Goal: Transaction & Acquisition: Purchase product/service

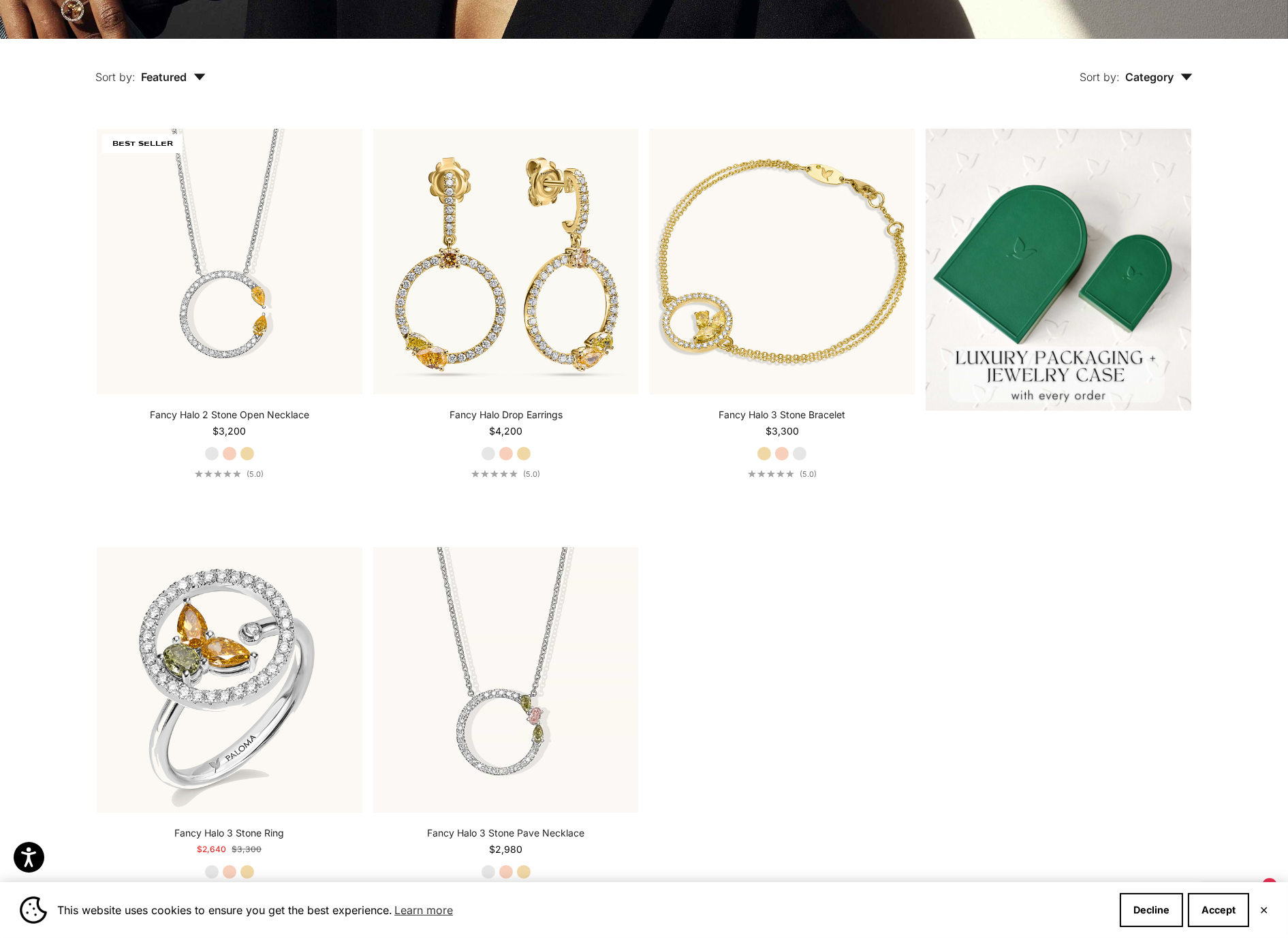
scroll to position [495, 0]
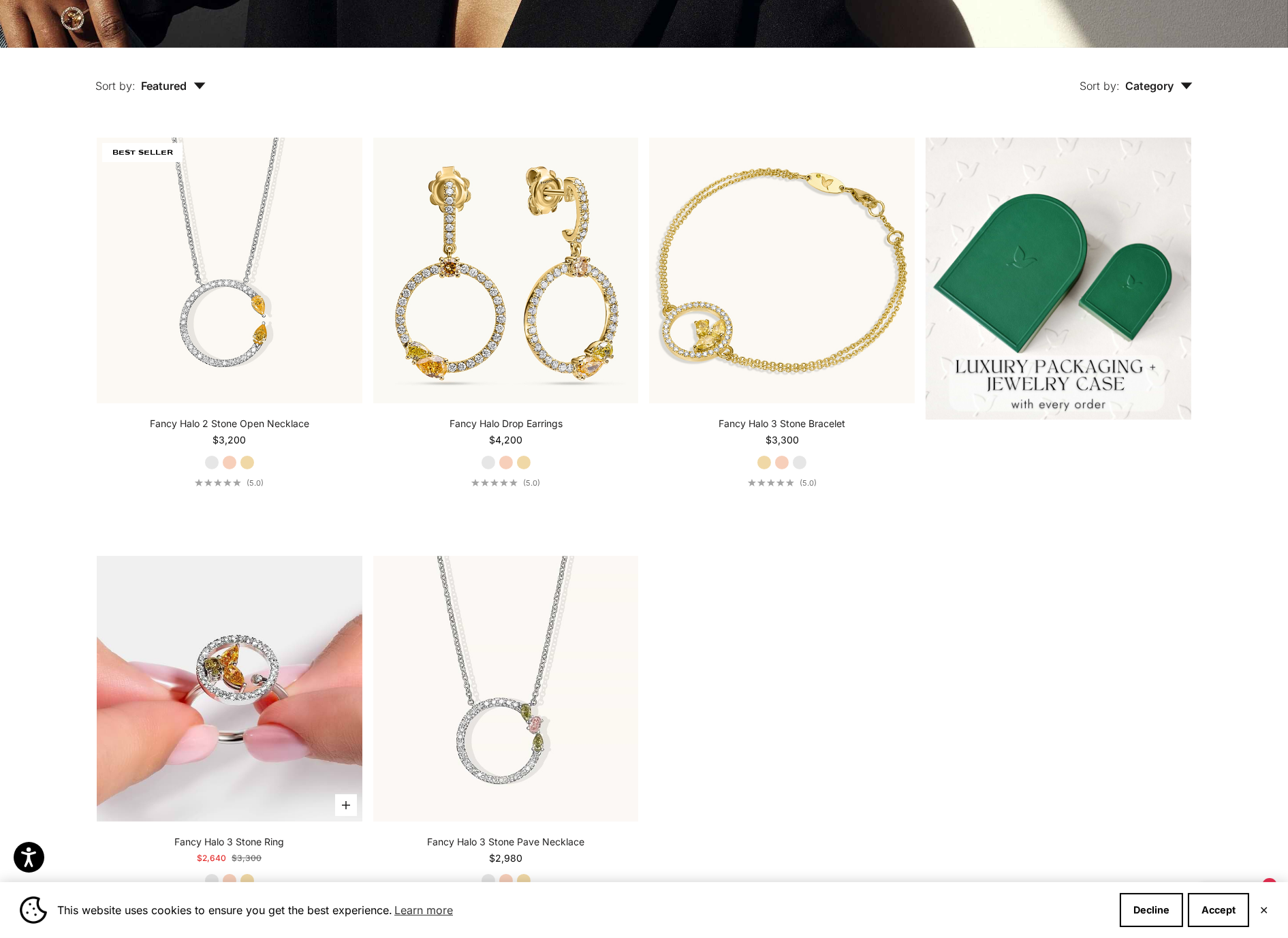
click at [188, 679] on img at bounding box center [230, 689] width 266 height 266
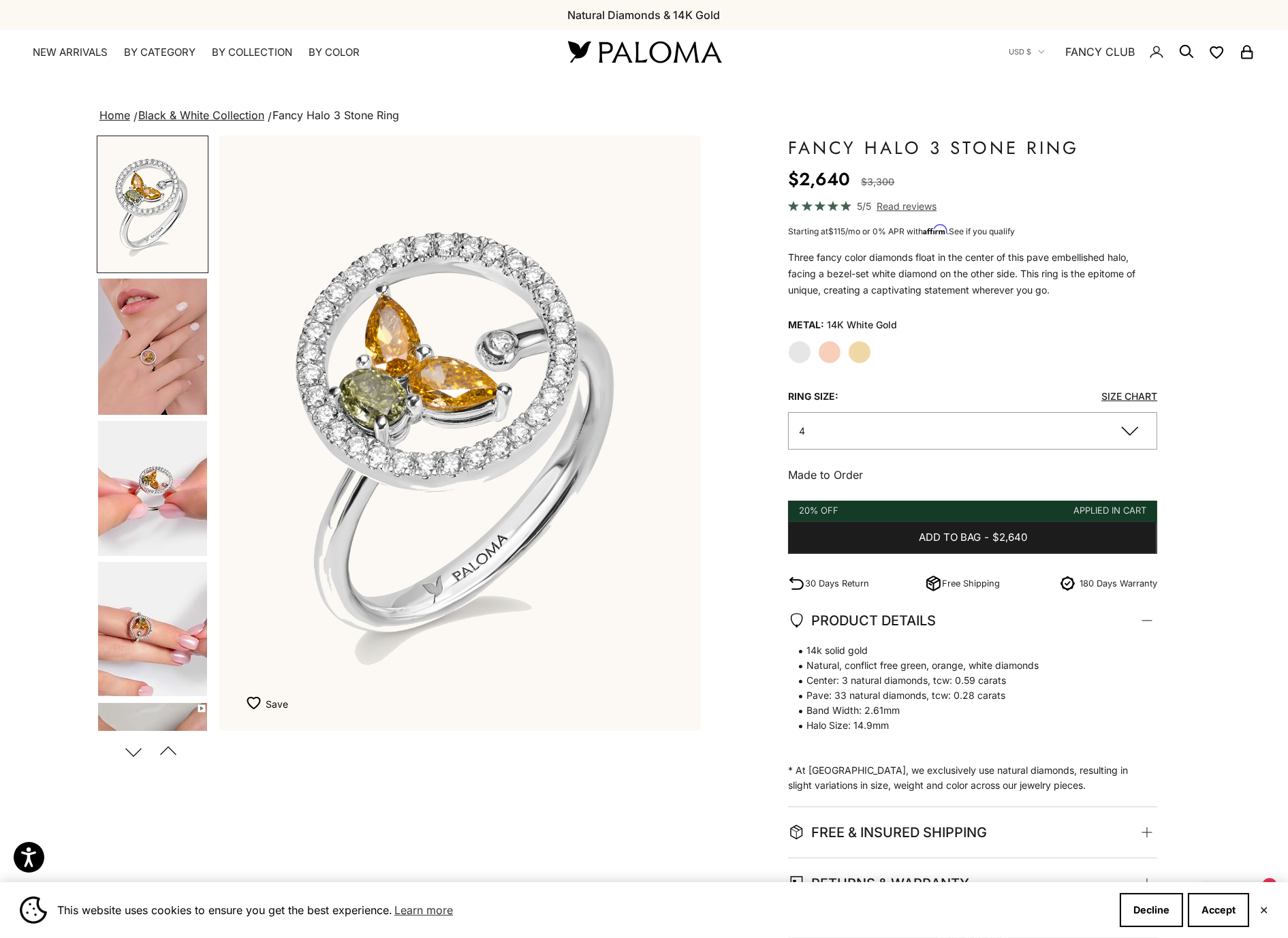
click at [144, 343] on img "Go to item 4" at bounding box center [152, 347] width 109 height 136
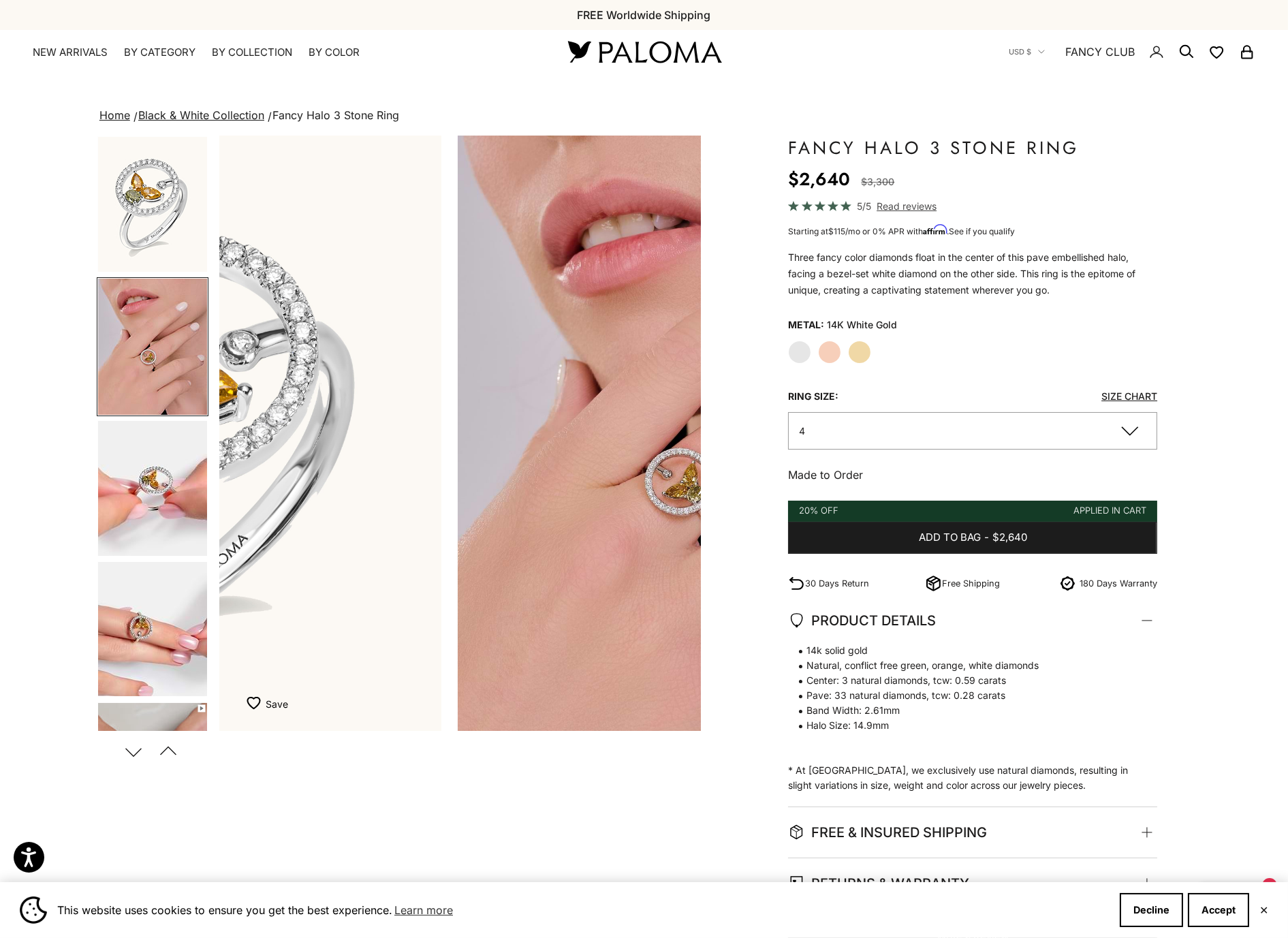
scroll to position [0, 498]
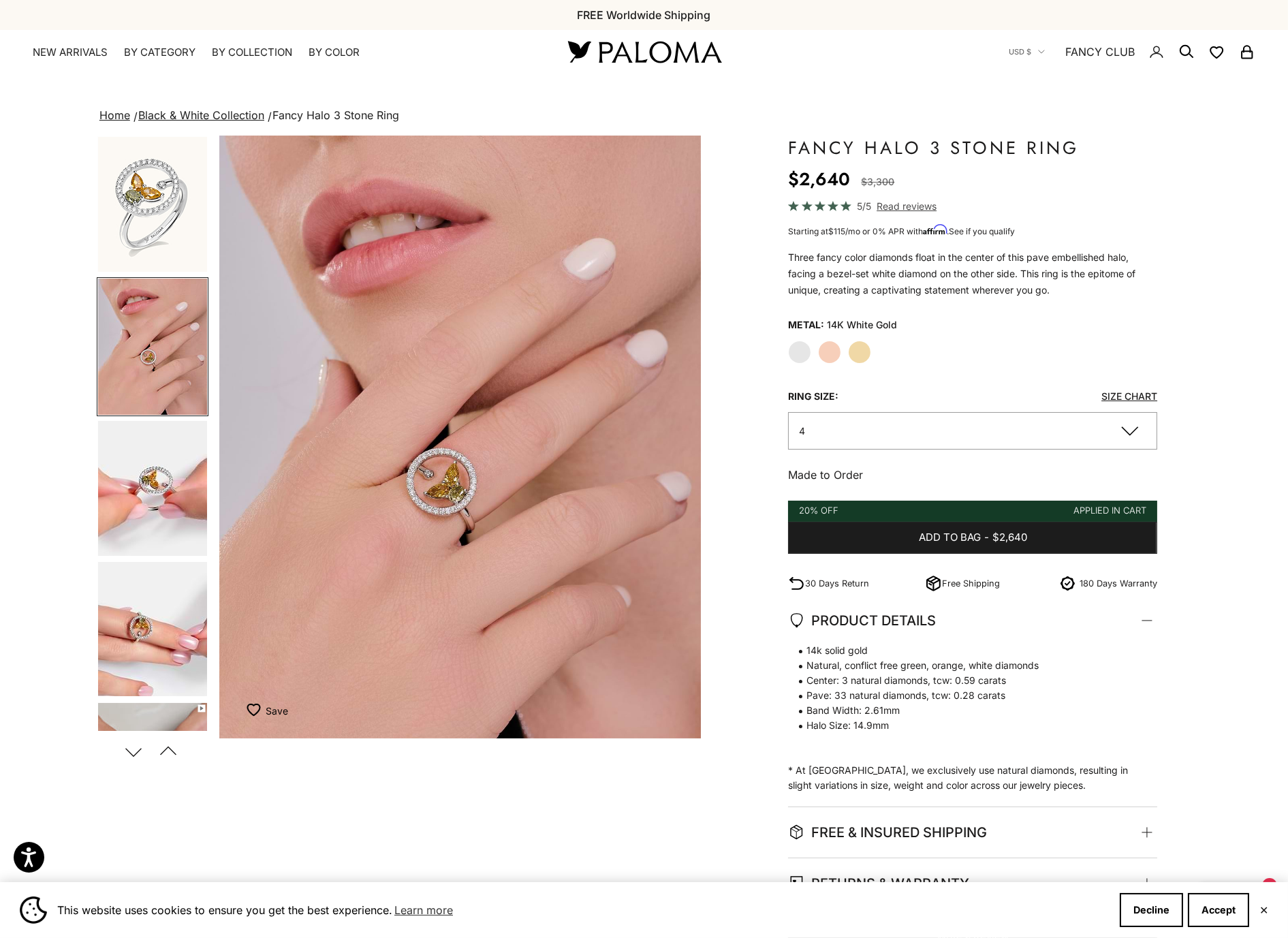
click at [133, 494] on img "Go to item 5" at bounding box center [152, 488] width 109 height 135
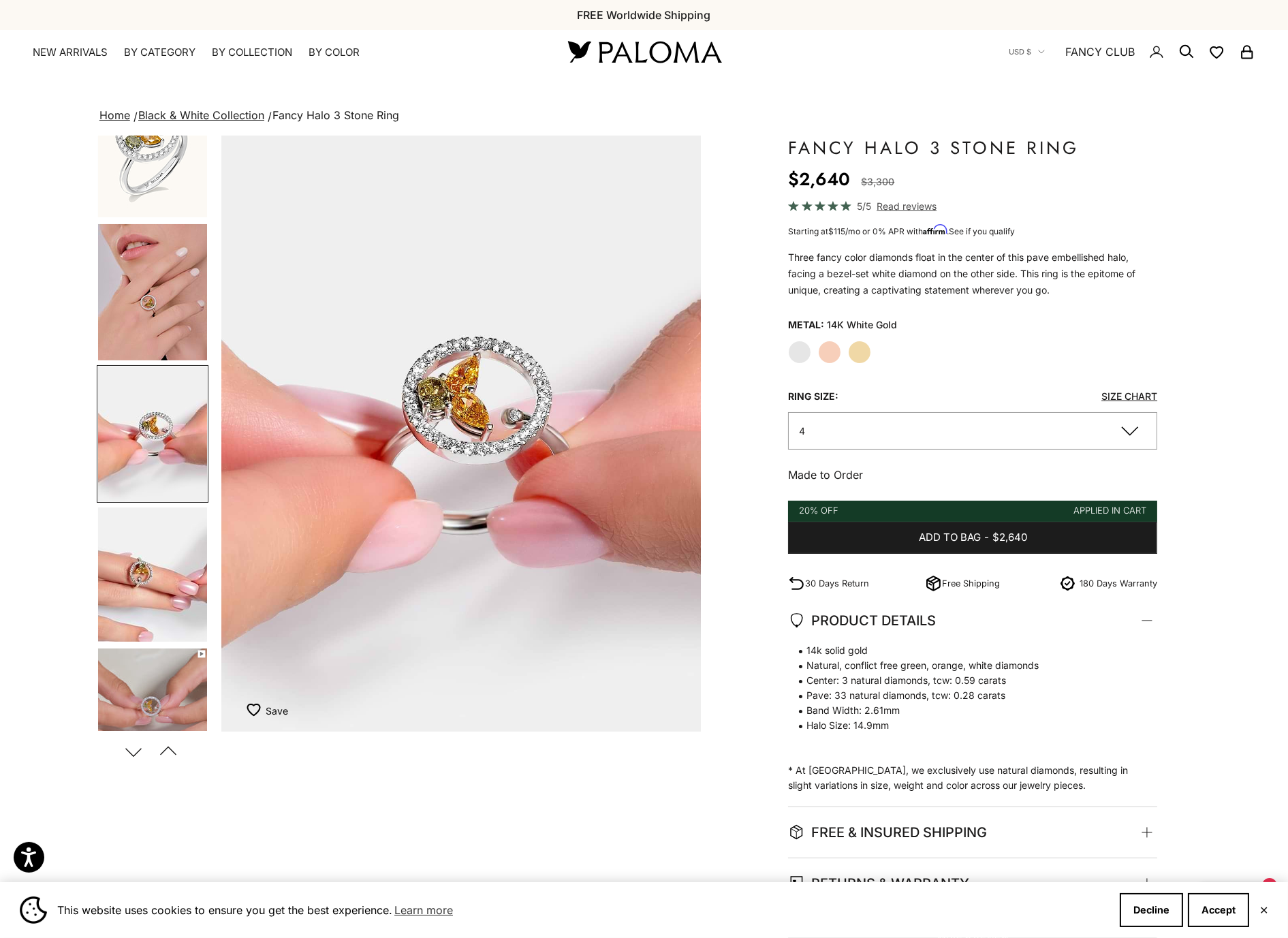
scroll to position [0, 996]
click at [834, 349] on label "Rose Gold" at bounding box center [830, 352] width 23 height 23
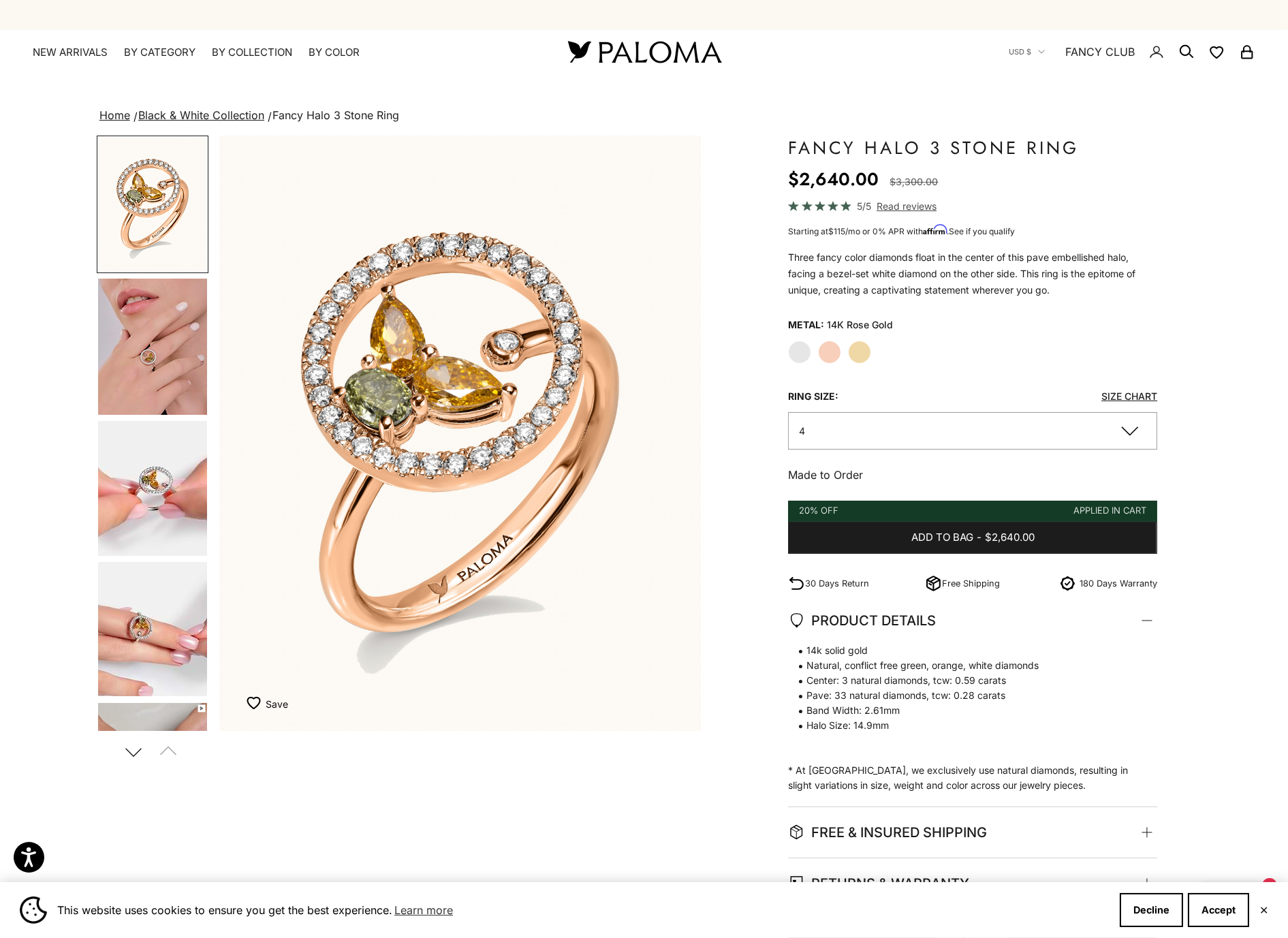
click at [68, 409] on div "Home Black & White Collection Fancy Halo 3 Stone Ring Zoom picture Save Add to …" at bounding box center [644, 529] width 1288 height 846
click at [121, 375] on img "Go to item 4" at bounding box center [152, 347] width 109 height 136
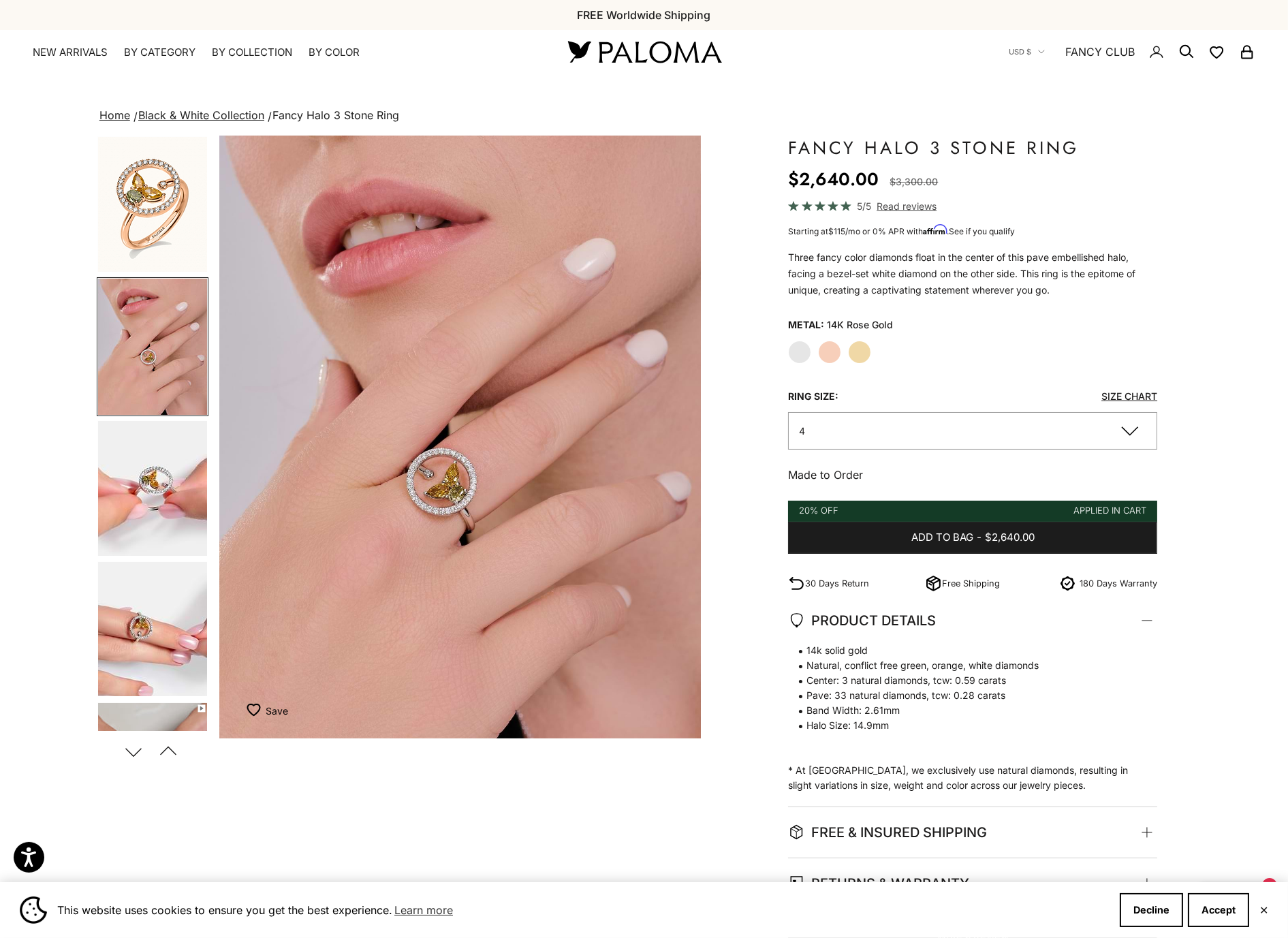
click at [146, 521] on img "Go to item 5" at bounding box center [152, 488] width 109 height 135
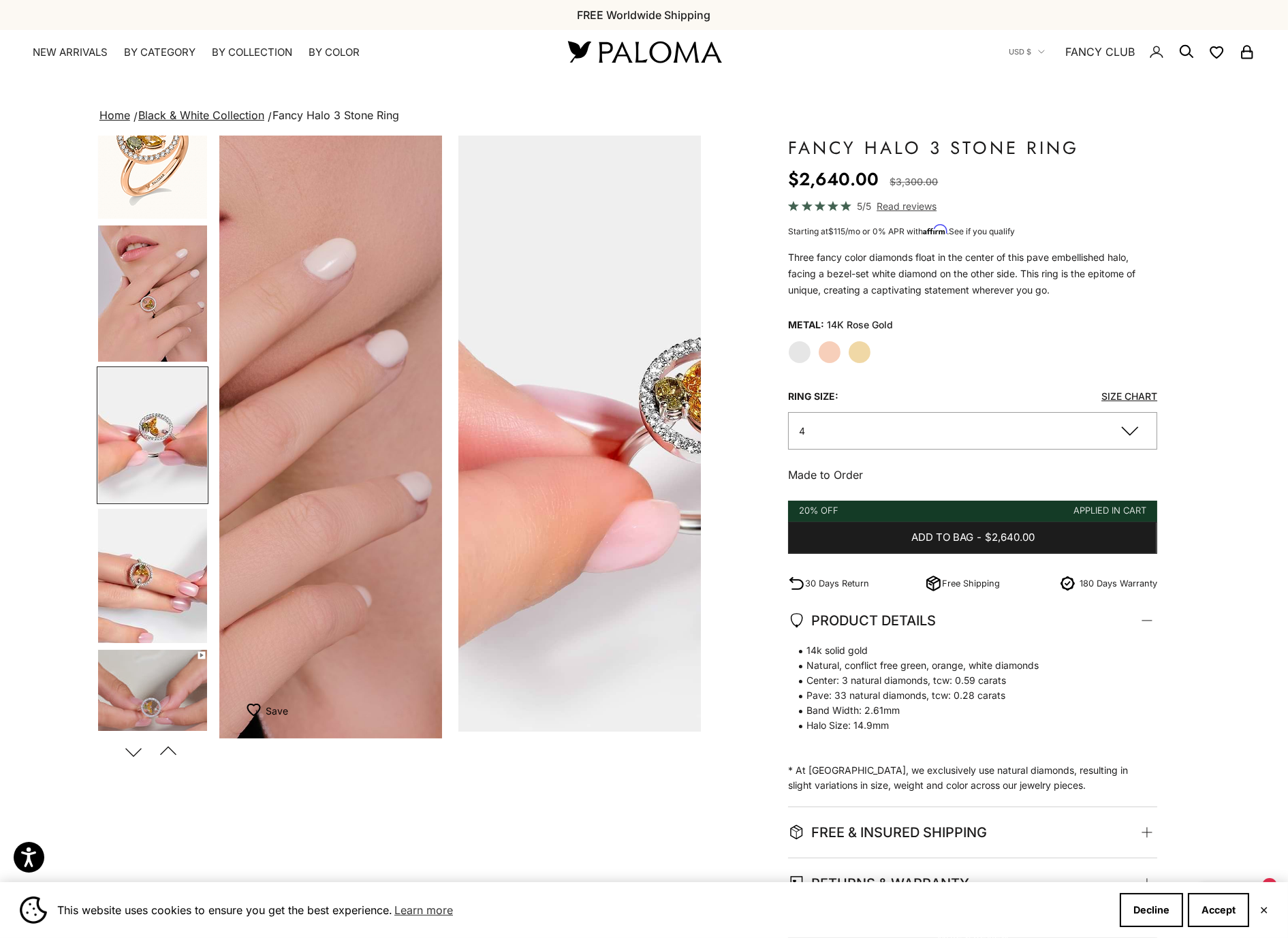
scroll to position [55, 0]
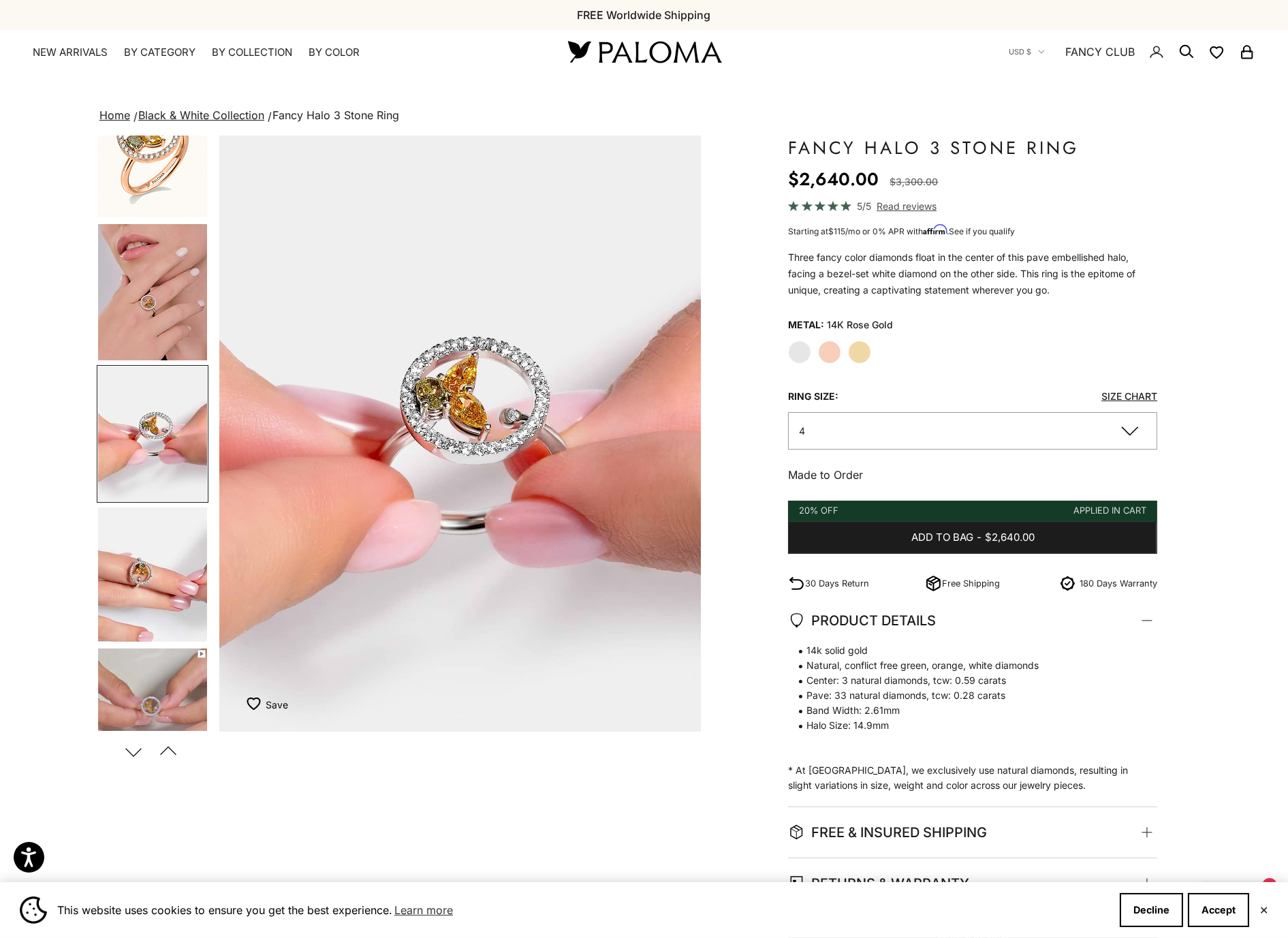
drag, startPoint x: 163, startPoint y: 631, endPoint x: 175, endPoint y: 619, distance: 17.0
click at [163, 631] on img "Go to item 6" at bounding box center [152, 575] width 109 height 134
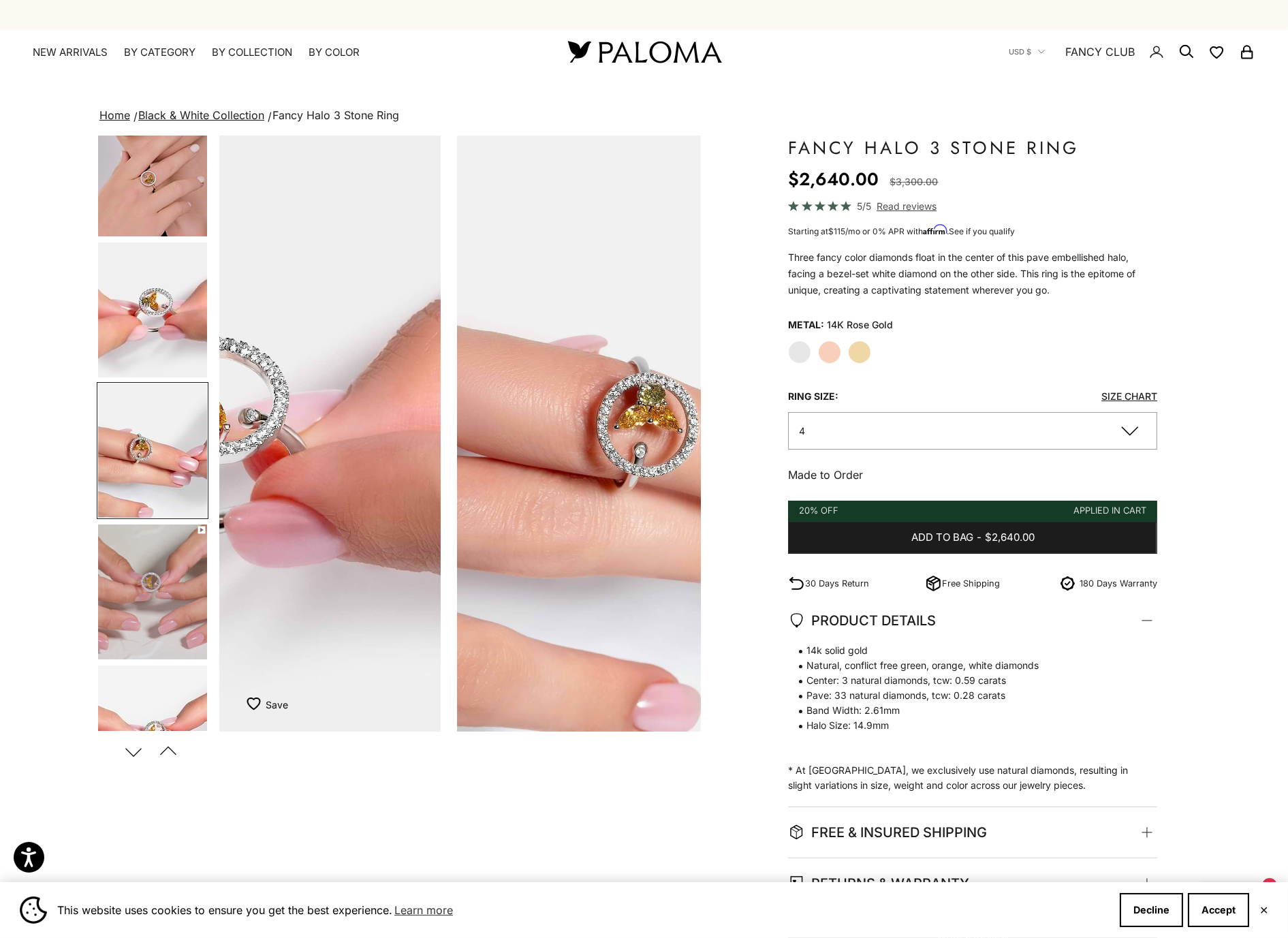
scroll to position [195, 0]
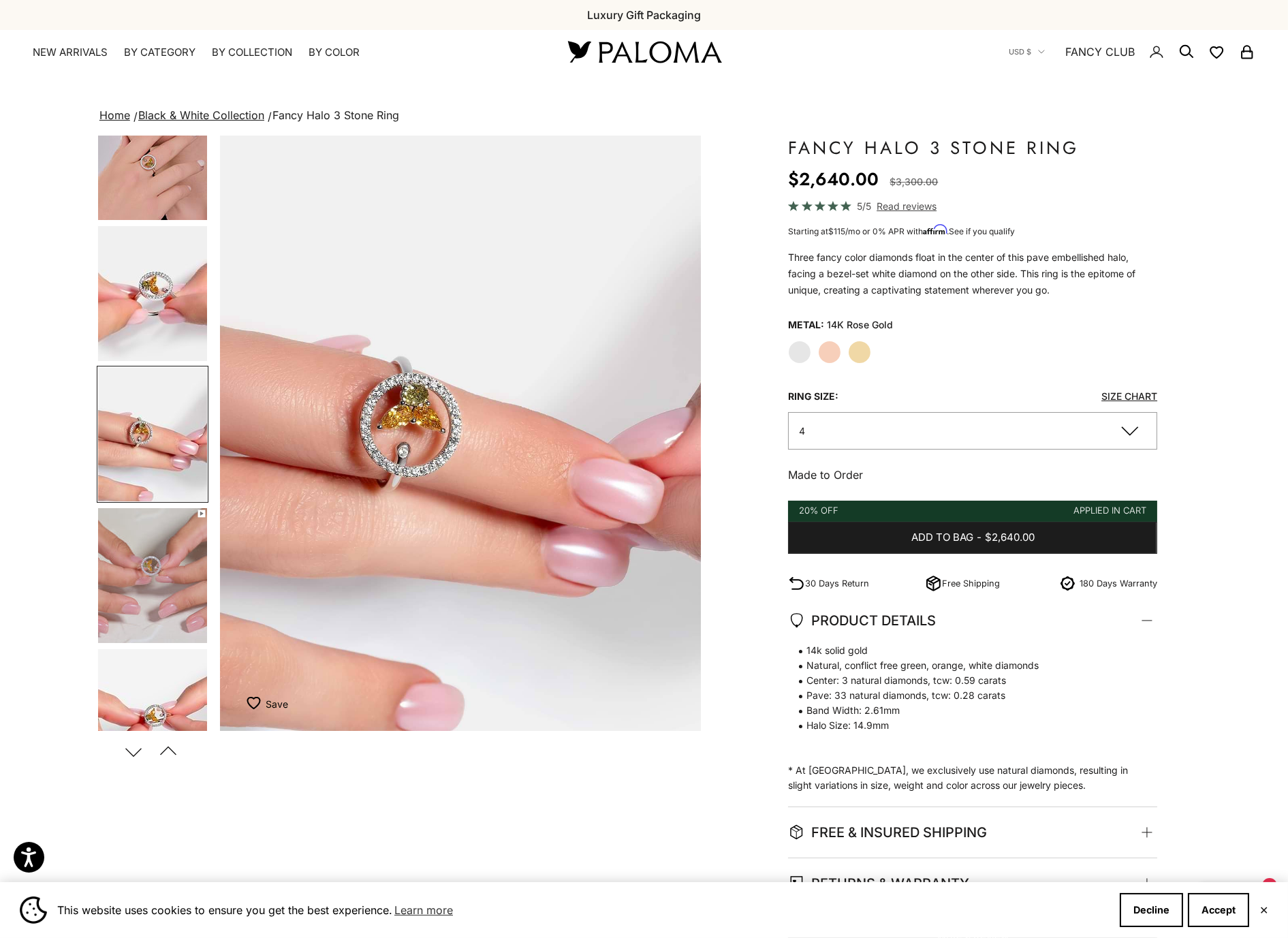
click at [184, 615] on img "Go to item 7" at bounding box center [152, 576] width 109 height 135
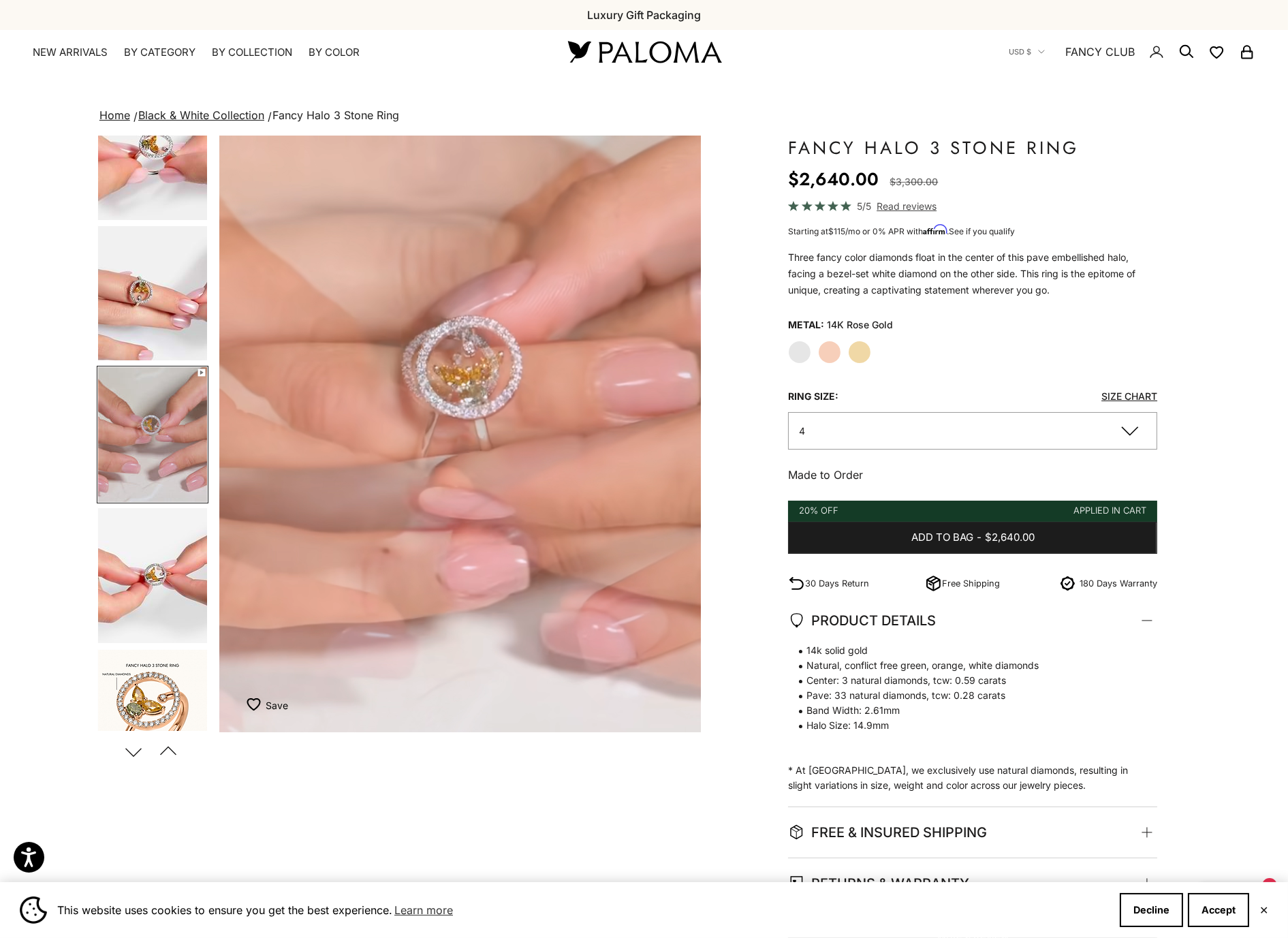
scroll to position [0, 0]
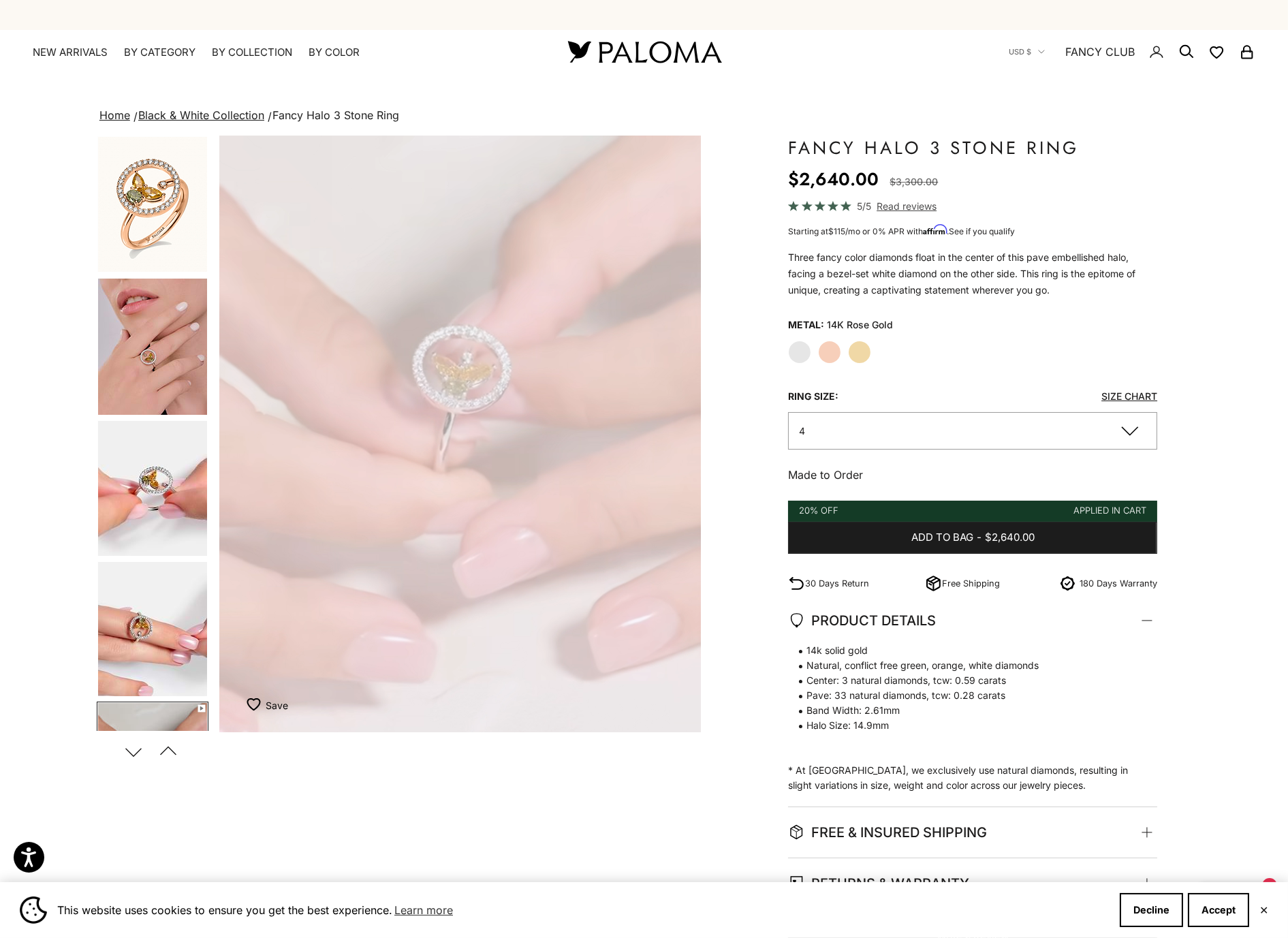
click at [133, 153] on img "Go to item 2" at bounding box center [152, 204] width 109 height 135
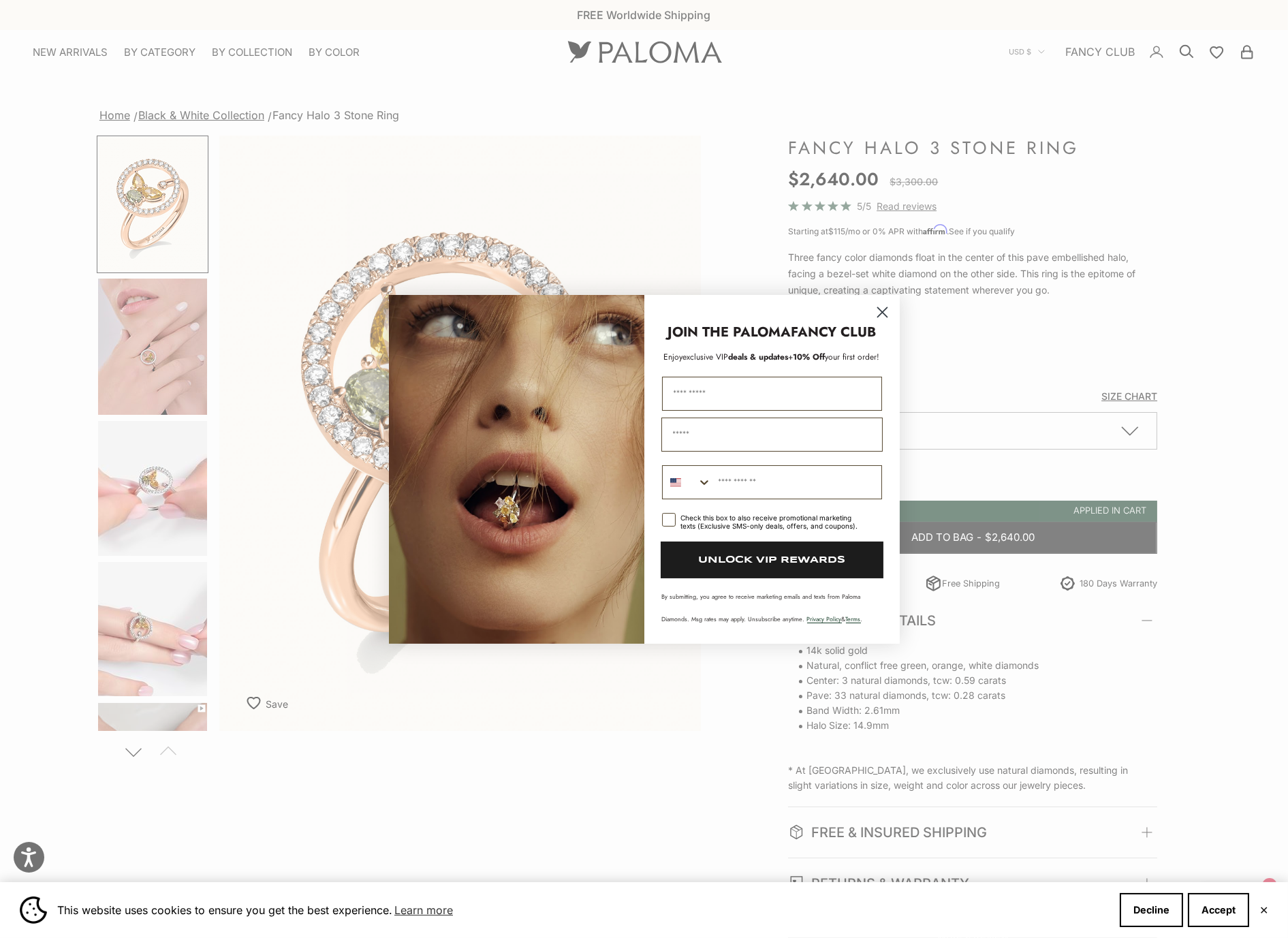
click at [889, 310] on circle "Close dialog" at bounding box center [881, 311] width 23 height 23
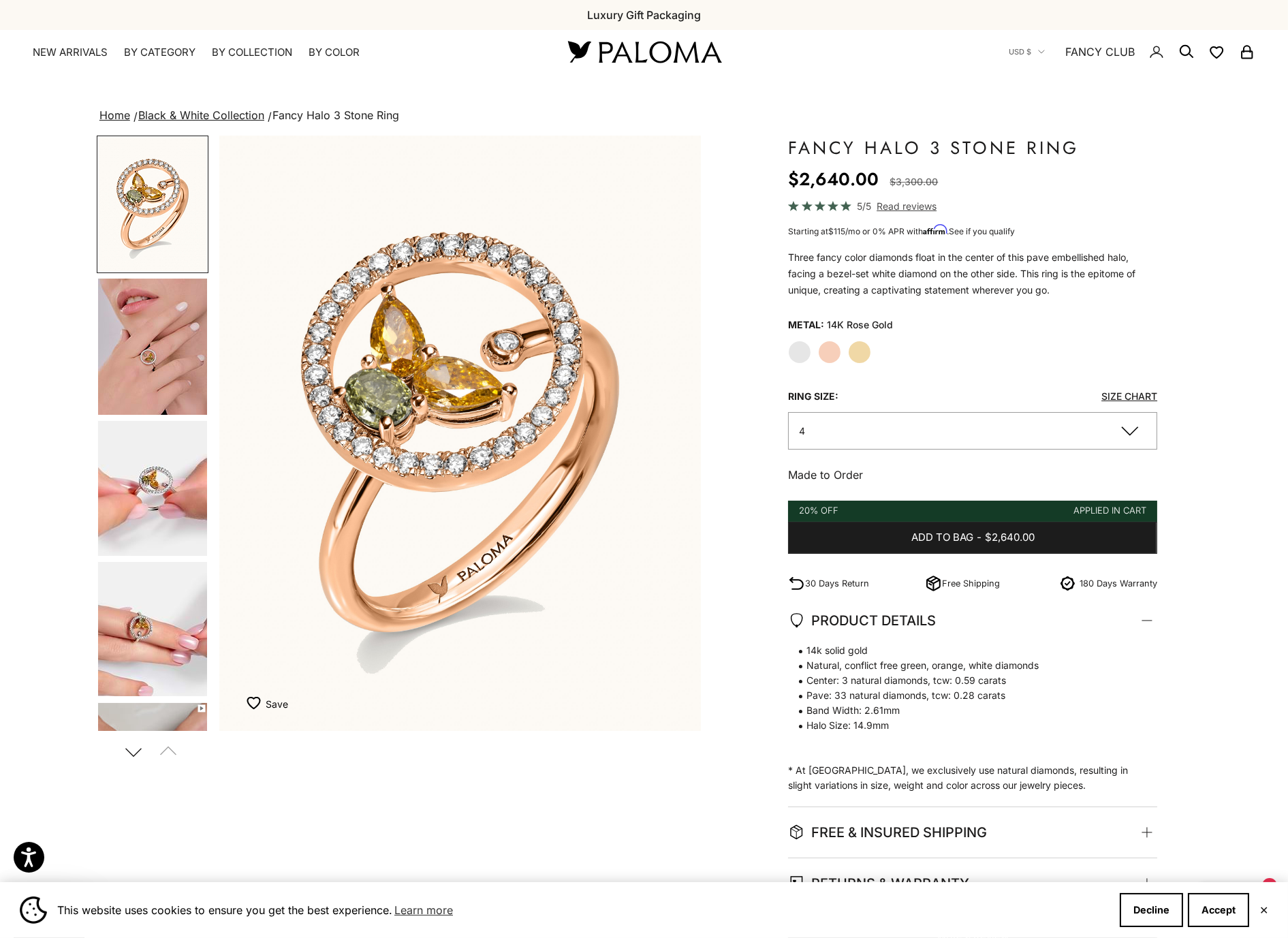
click at [866, 351] on label "Yellow Gold" at bounding box center [860, 352] width 23 height 23
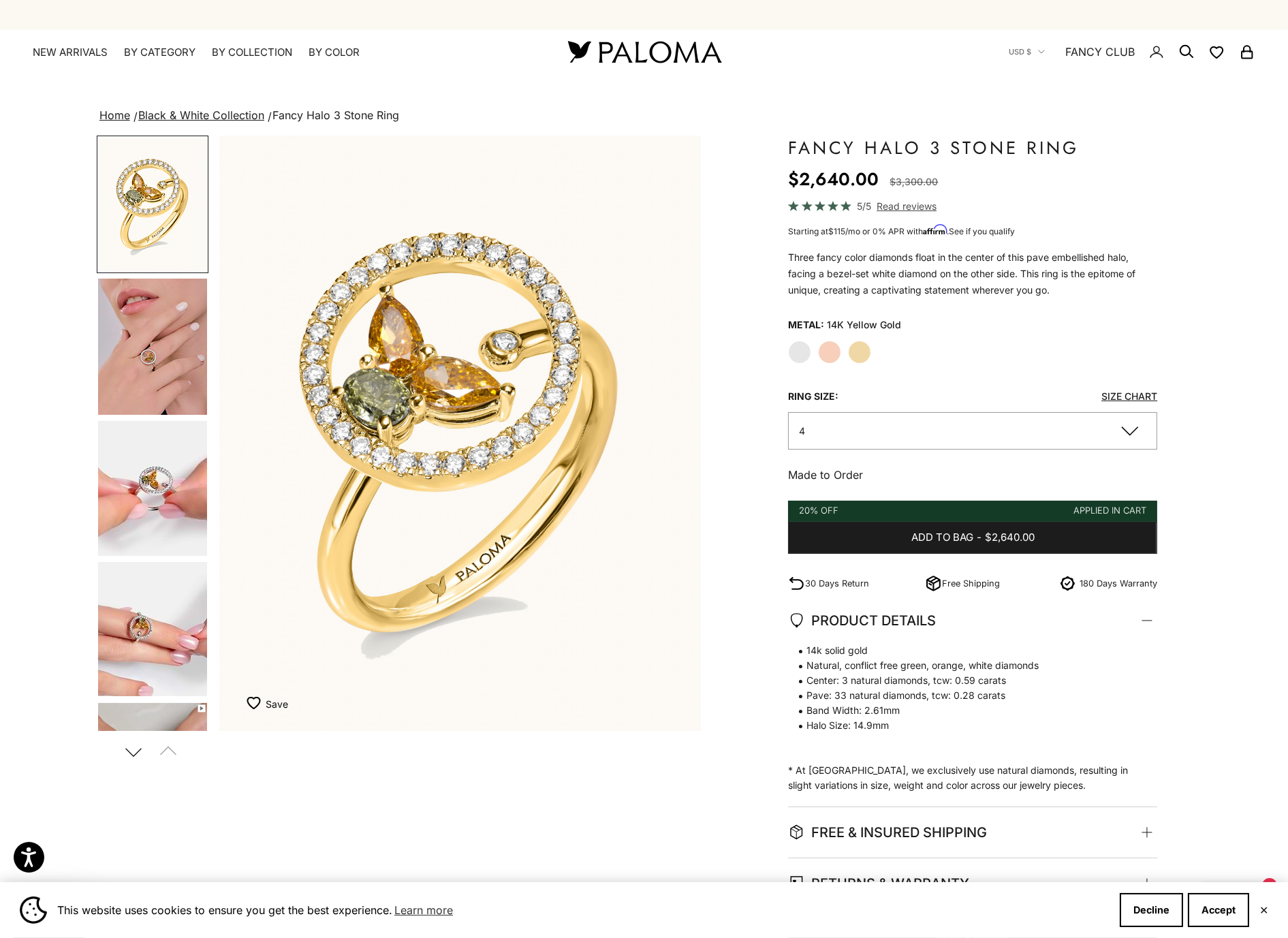
click at [830, 342] on label "Rose Gold" at bounding box center [830, 352] width 23 height 23
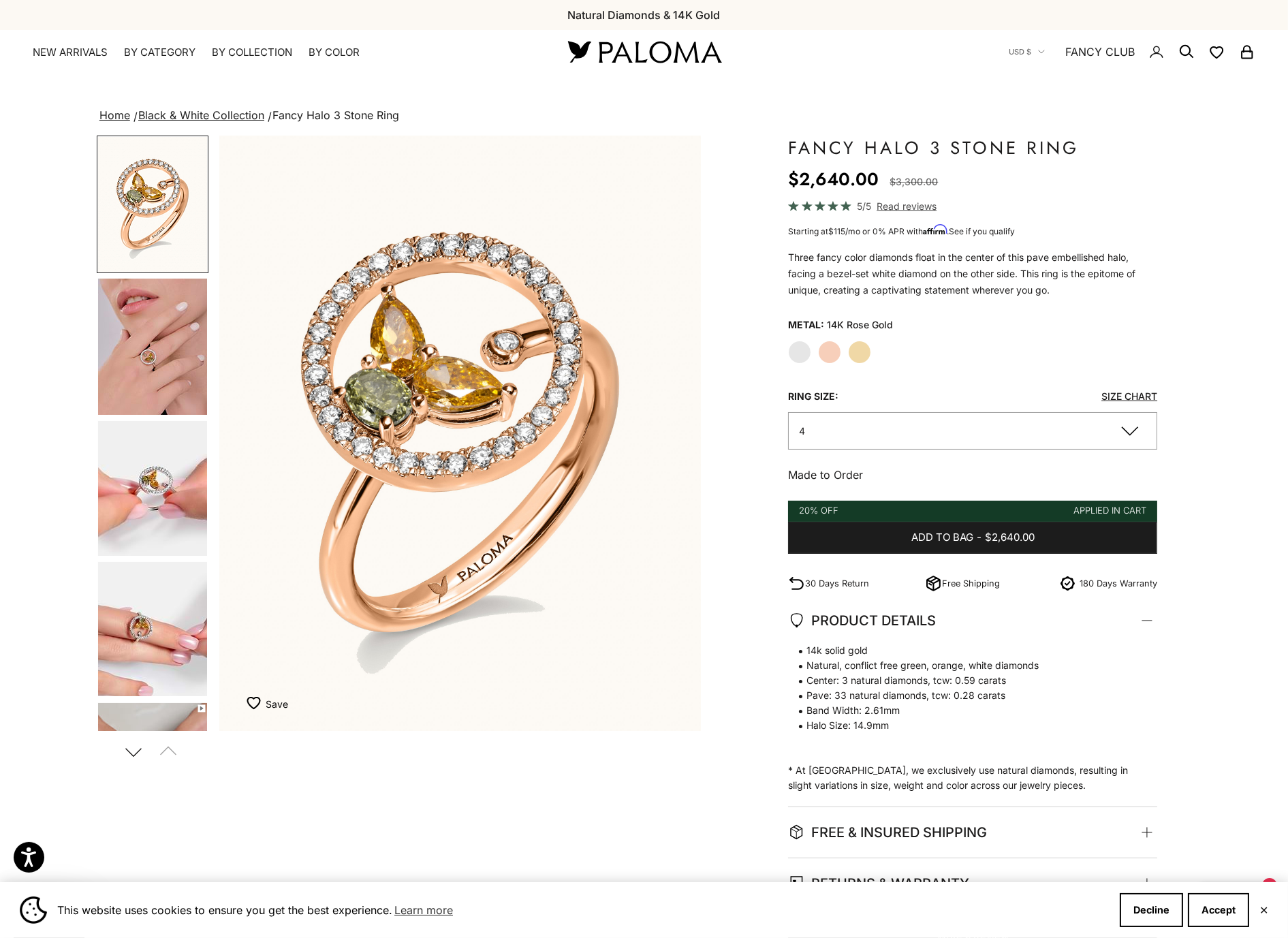
click at [804, 349] on label "White Gold" at bounding box center [800, 352] width 23 height 23
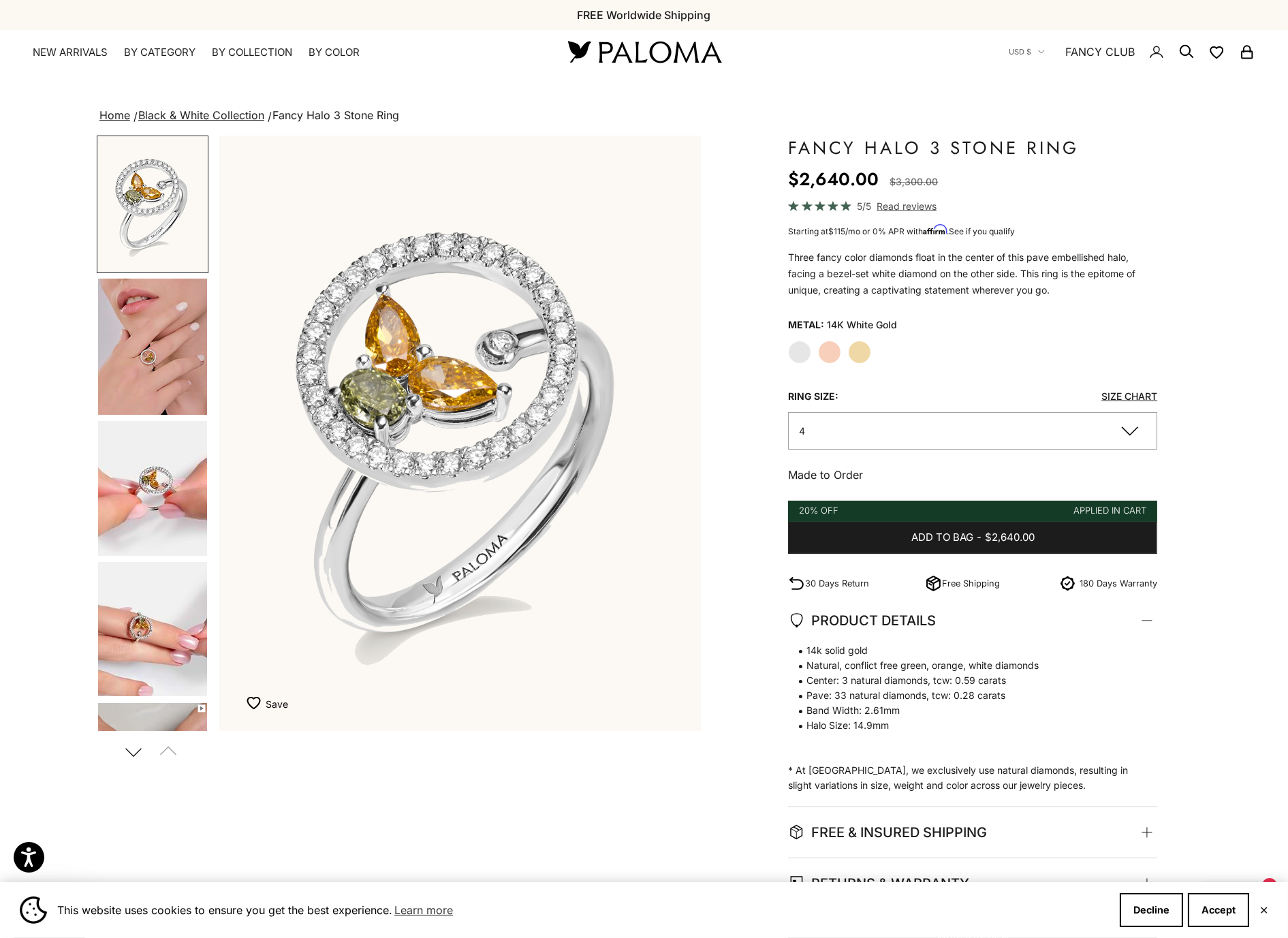
click at [839, 360] on div "White Gold Rose Gold Yellow Gold" at bounding box center [972, 352] width 369 height 23
click at [851, 354] on label "Yellow Gold" at bounding box center [860, 352] width 23 height 23
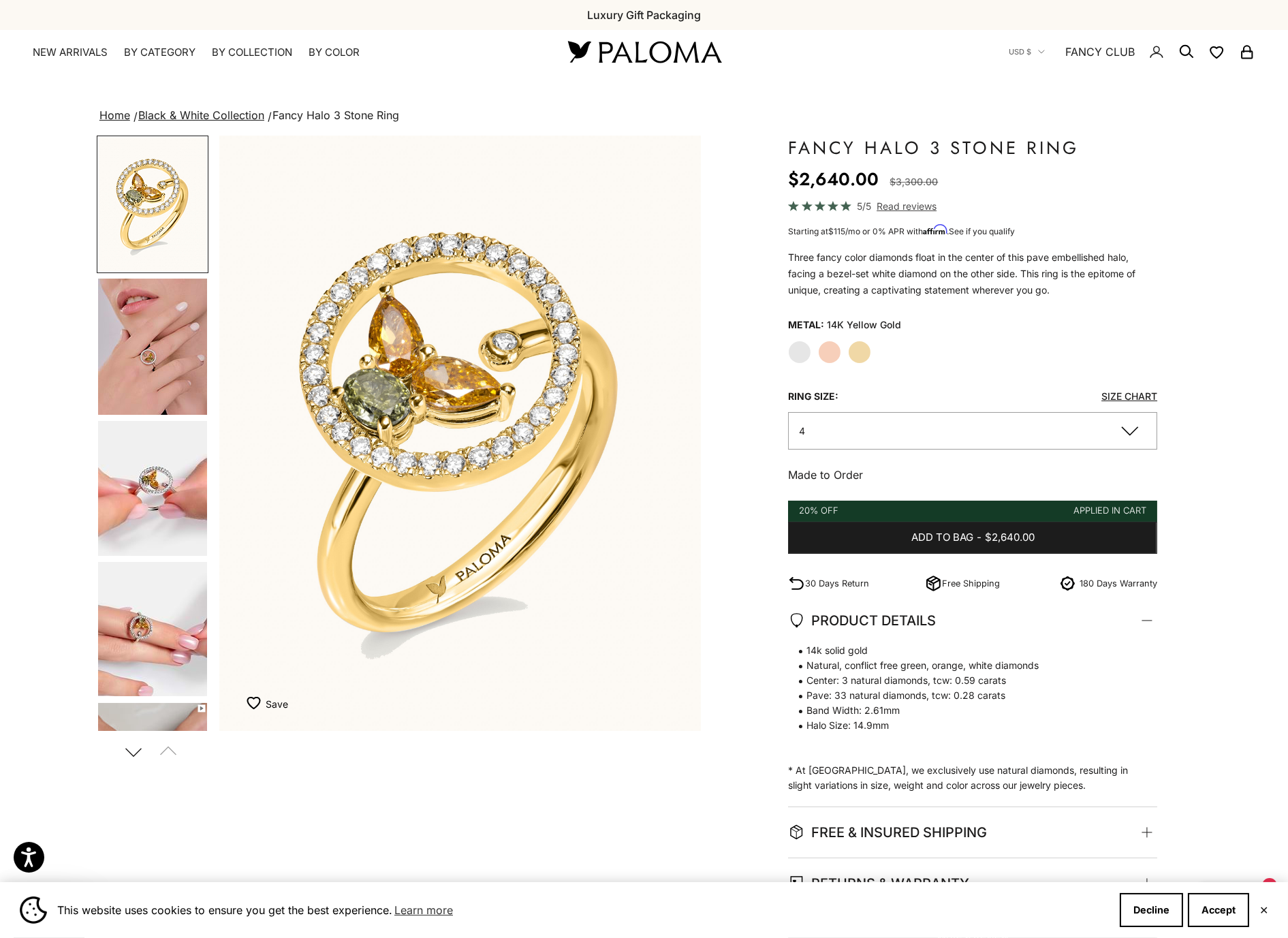
click at [147, 349] on img "Go to item 4" at bounding box center [152, 347] width 109 height 136
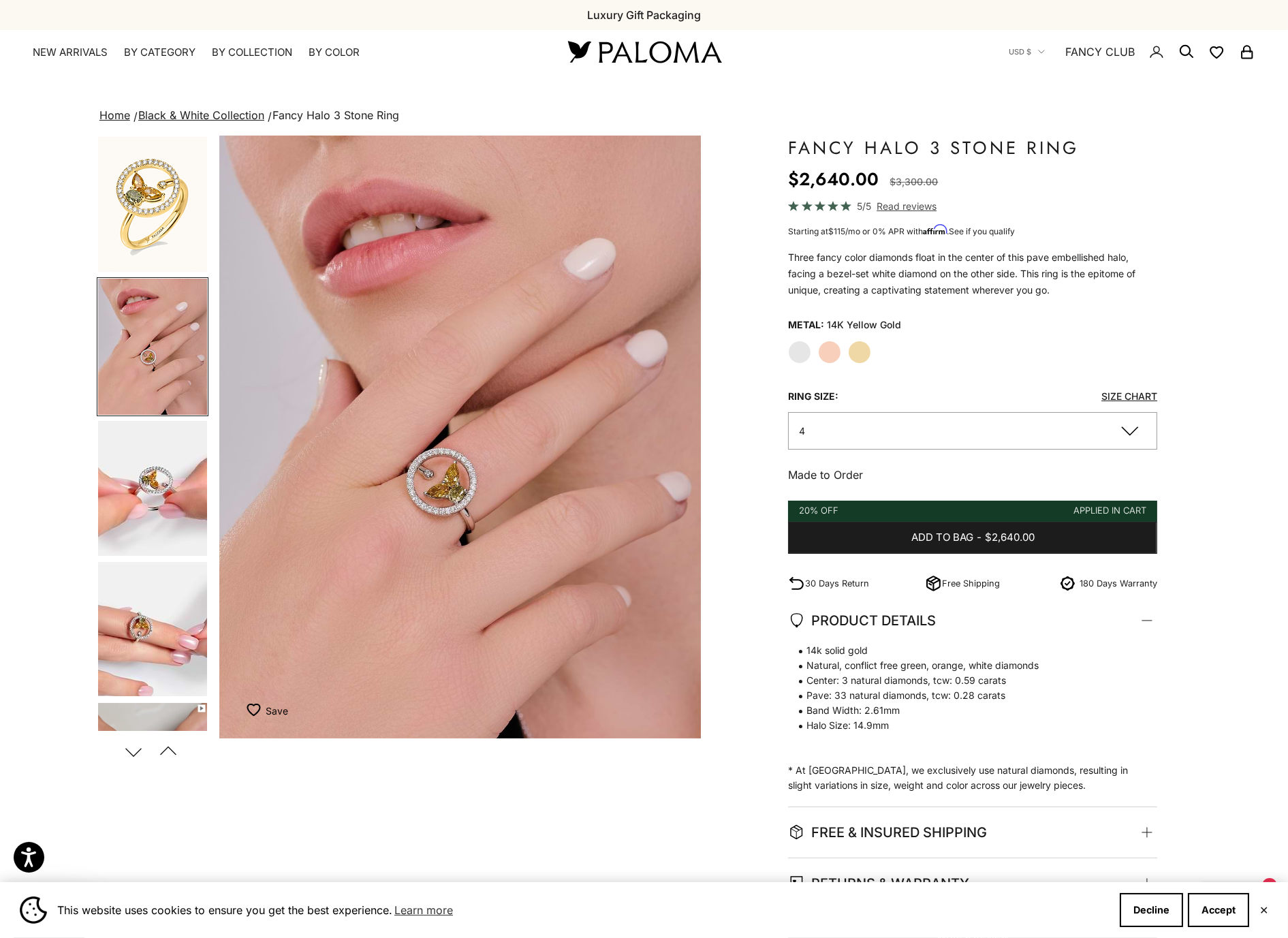
click at [118, 478] on img "Go to item 5" at bounding box center [152, 488] width 109 height 135
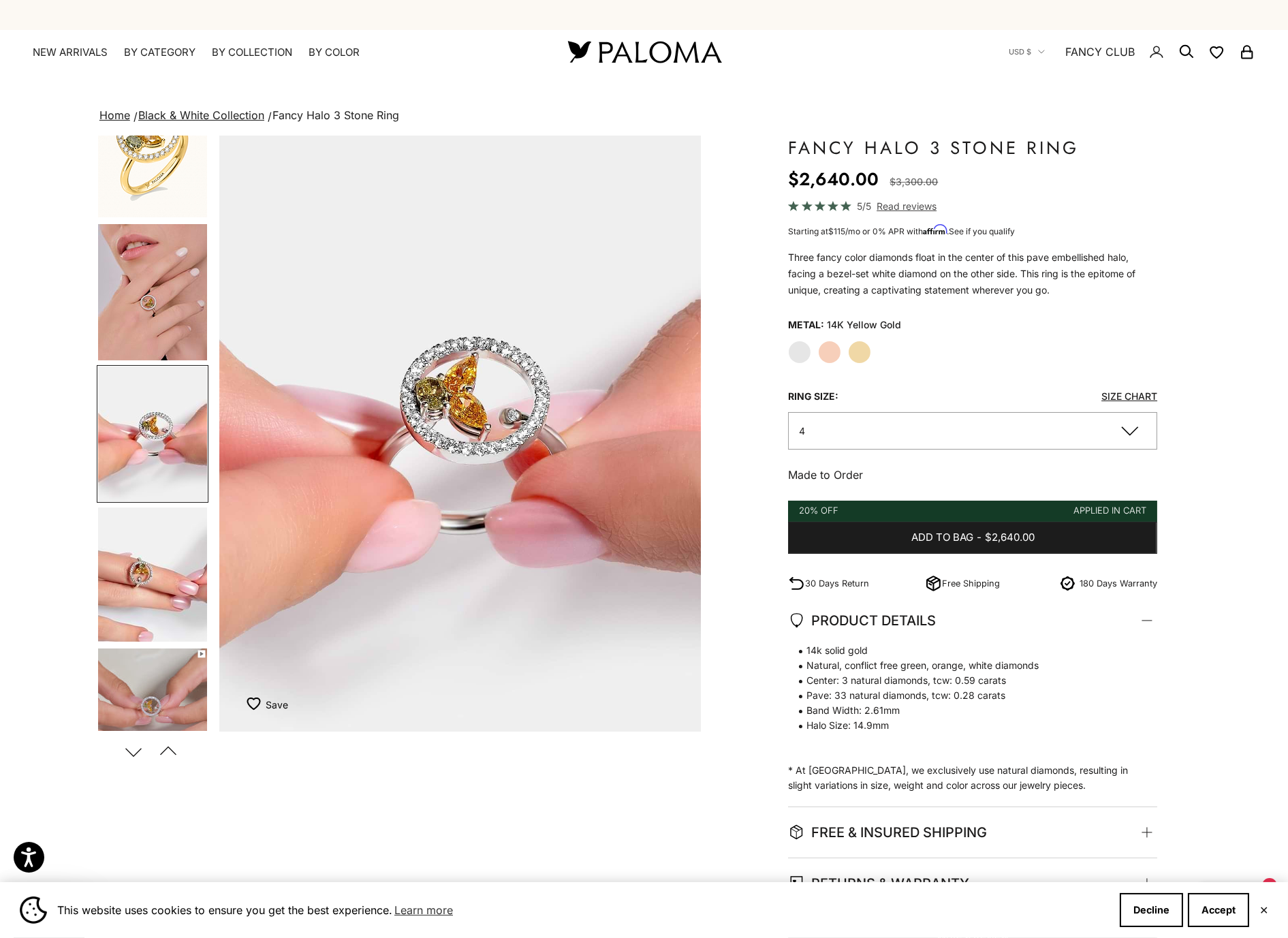
click at [123, 557] on img "Go to item 6" at bounding box center [152, 575] width 109 height 134
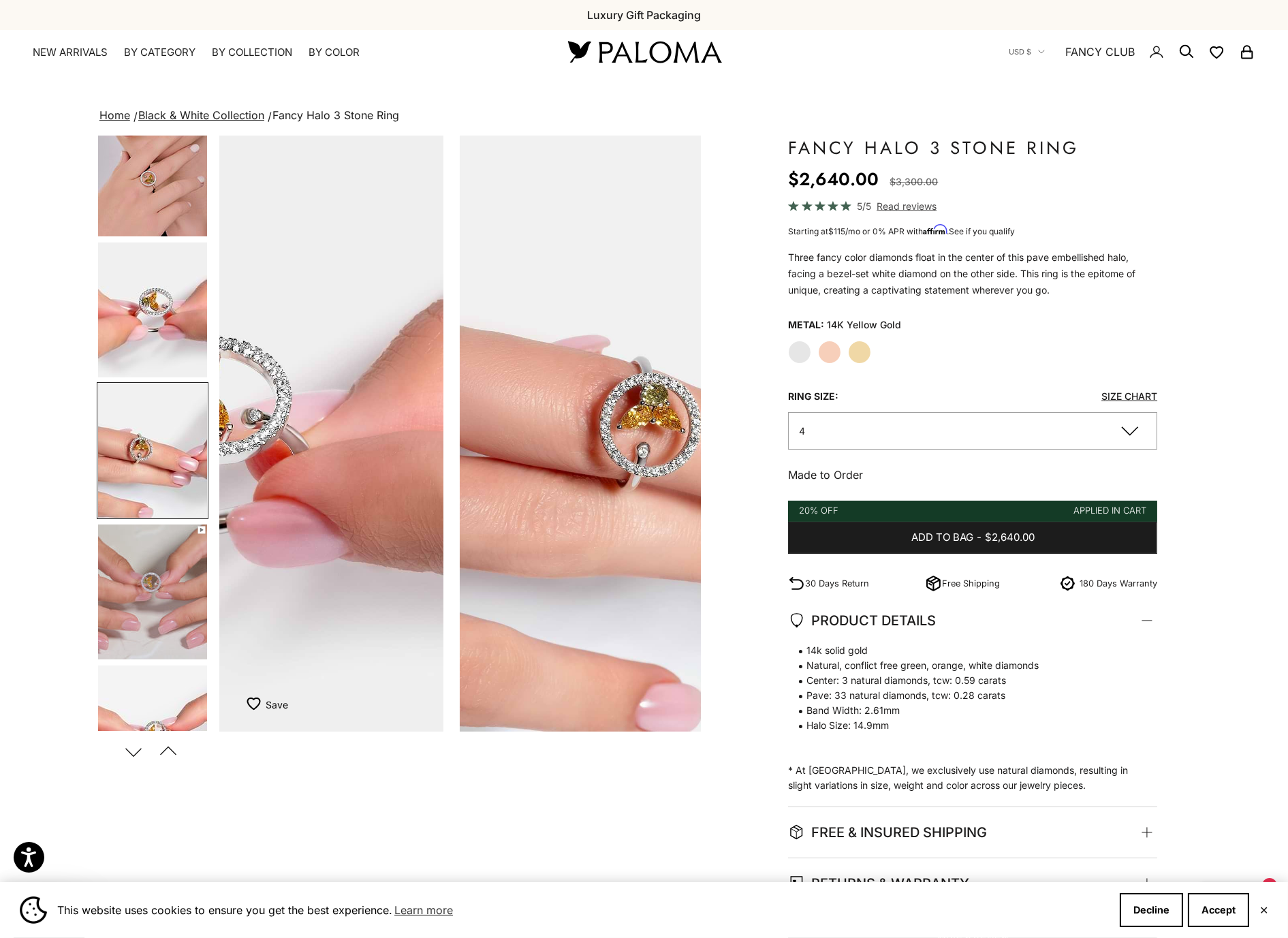
scroll to position [195, 0]
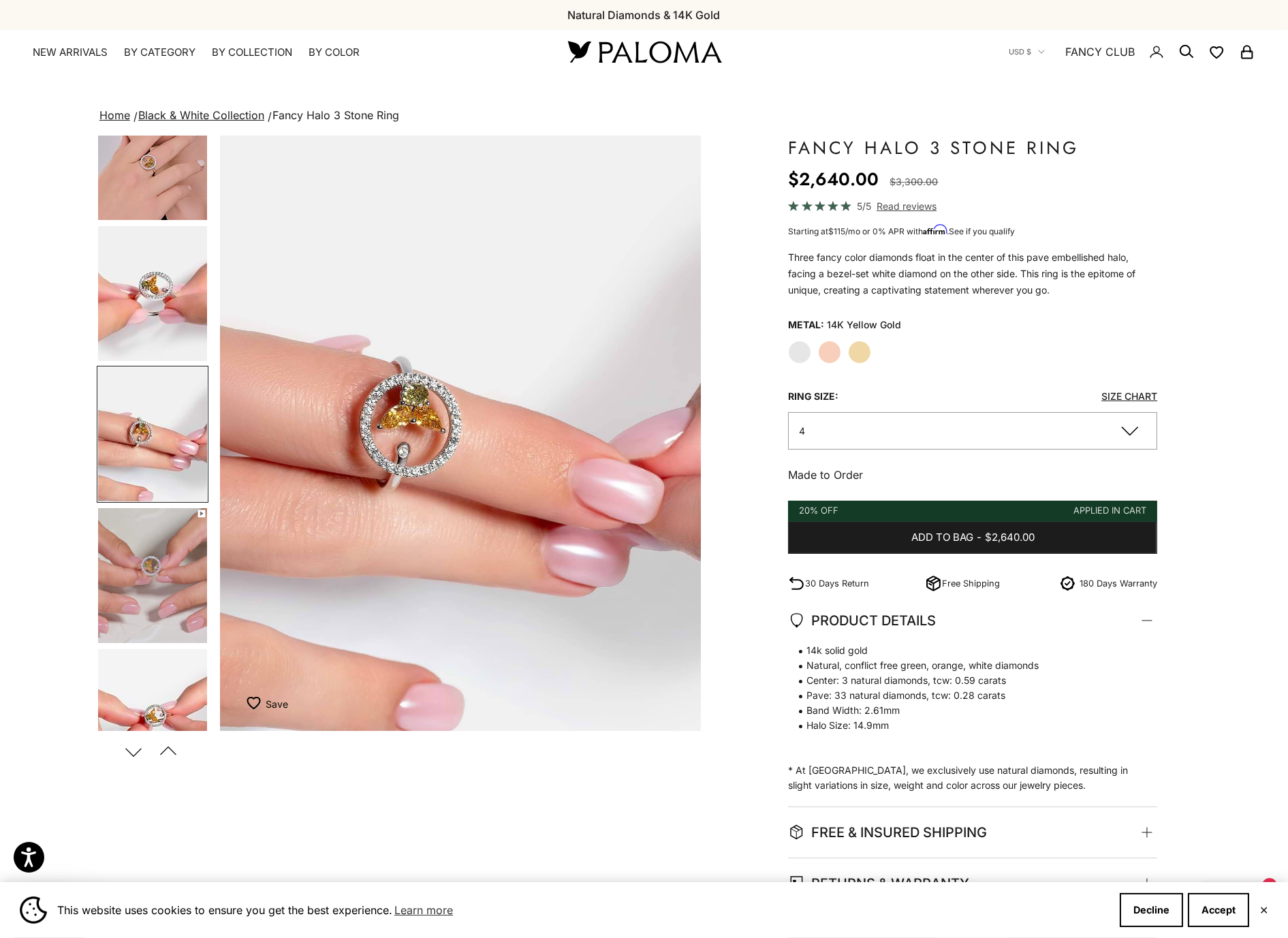
click at [139, 591] on img "Go to item 7" at bounding box center [152, 576] width 109 height 135
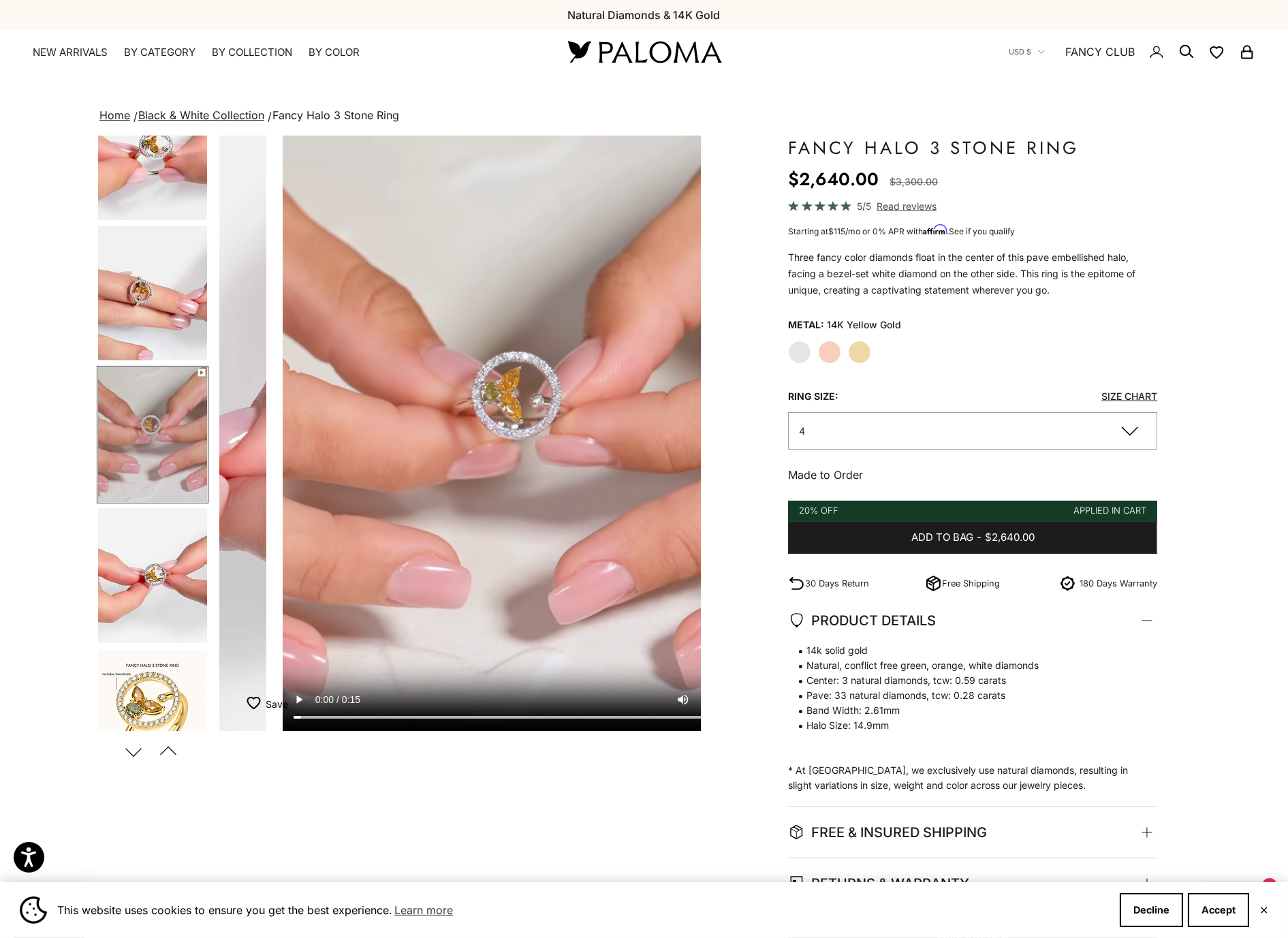
scroll to position [0, 0]
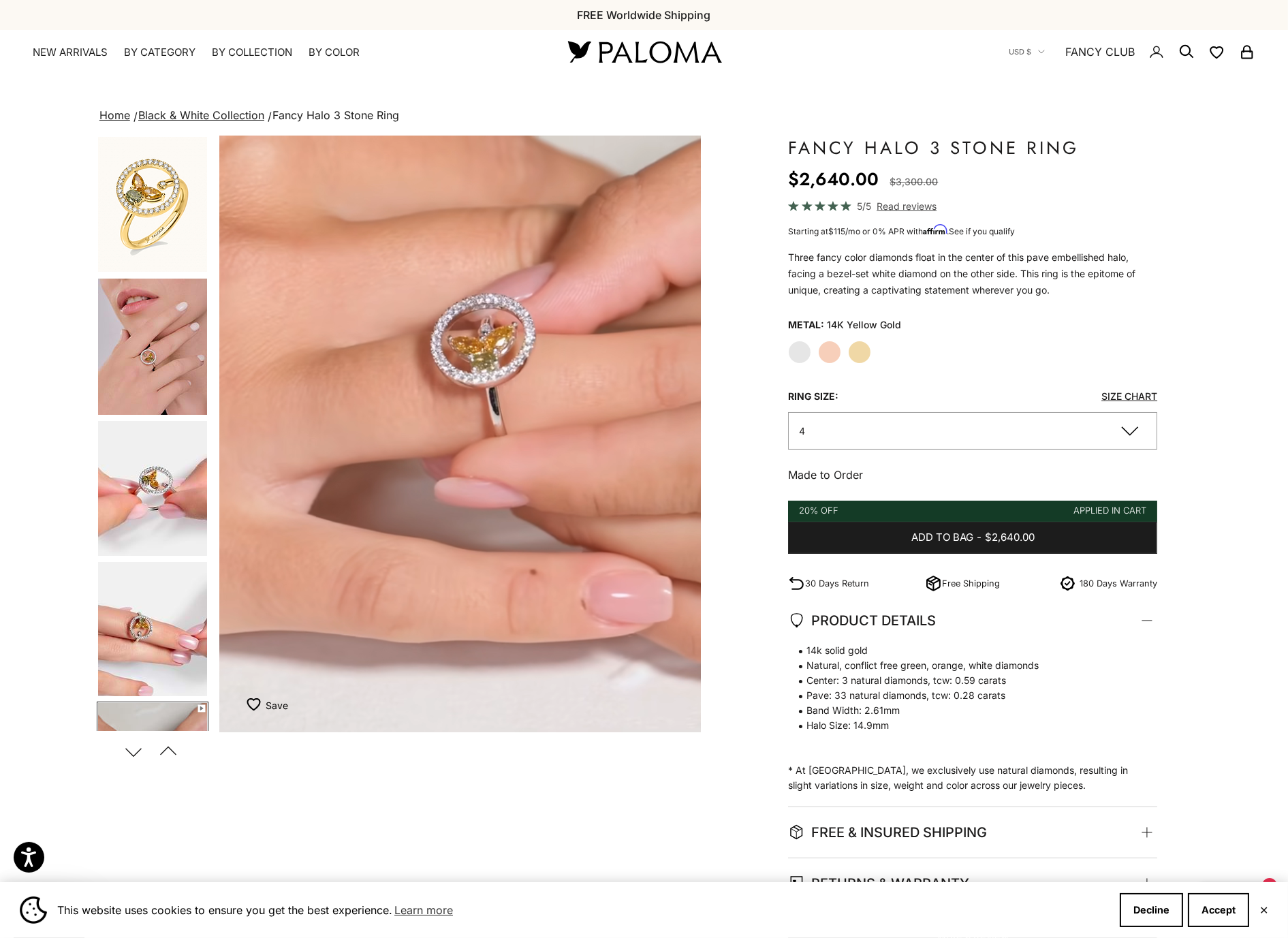
click at [128, 190] on img "Go to item 3" at bounding box center [152, 204] width 109 height 135
